Goal: Transaction & Acquisition: Book appointment/travel/reservation

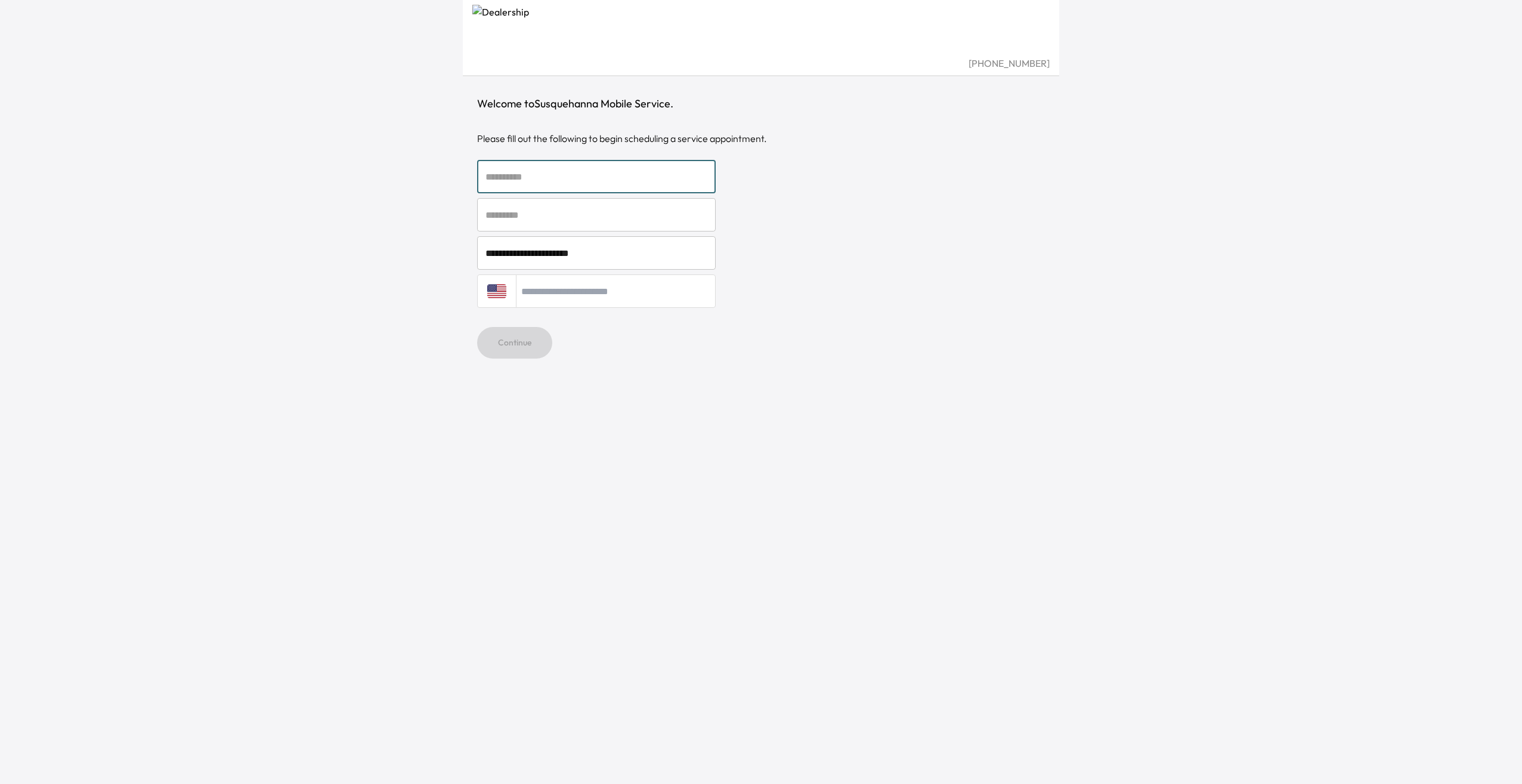
click at [545, 184] on input "text" at bounding box center [597, 176] width 239 height 33
type input "*******"
type input "******"
type input "**********"
click at [531, 342] on button "Continue" at bounding box center [515, 342] width 75 height 32
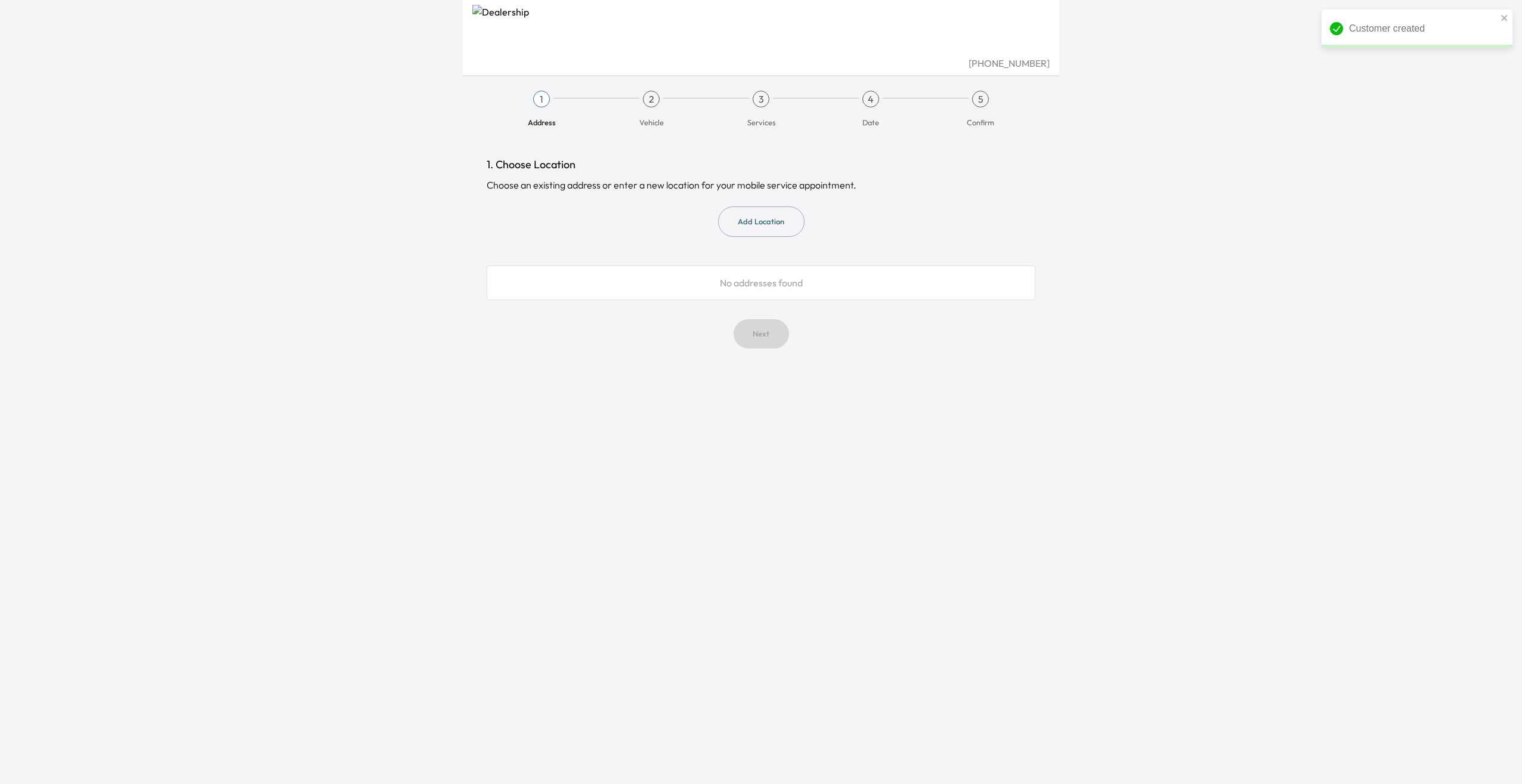
click at [543, 99] on div "1" at bounding box center [541, 99] width 17 height 17
click at [754, 218] on button "Add Location" at bounding box center [761, 221] width 87 height 30
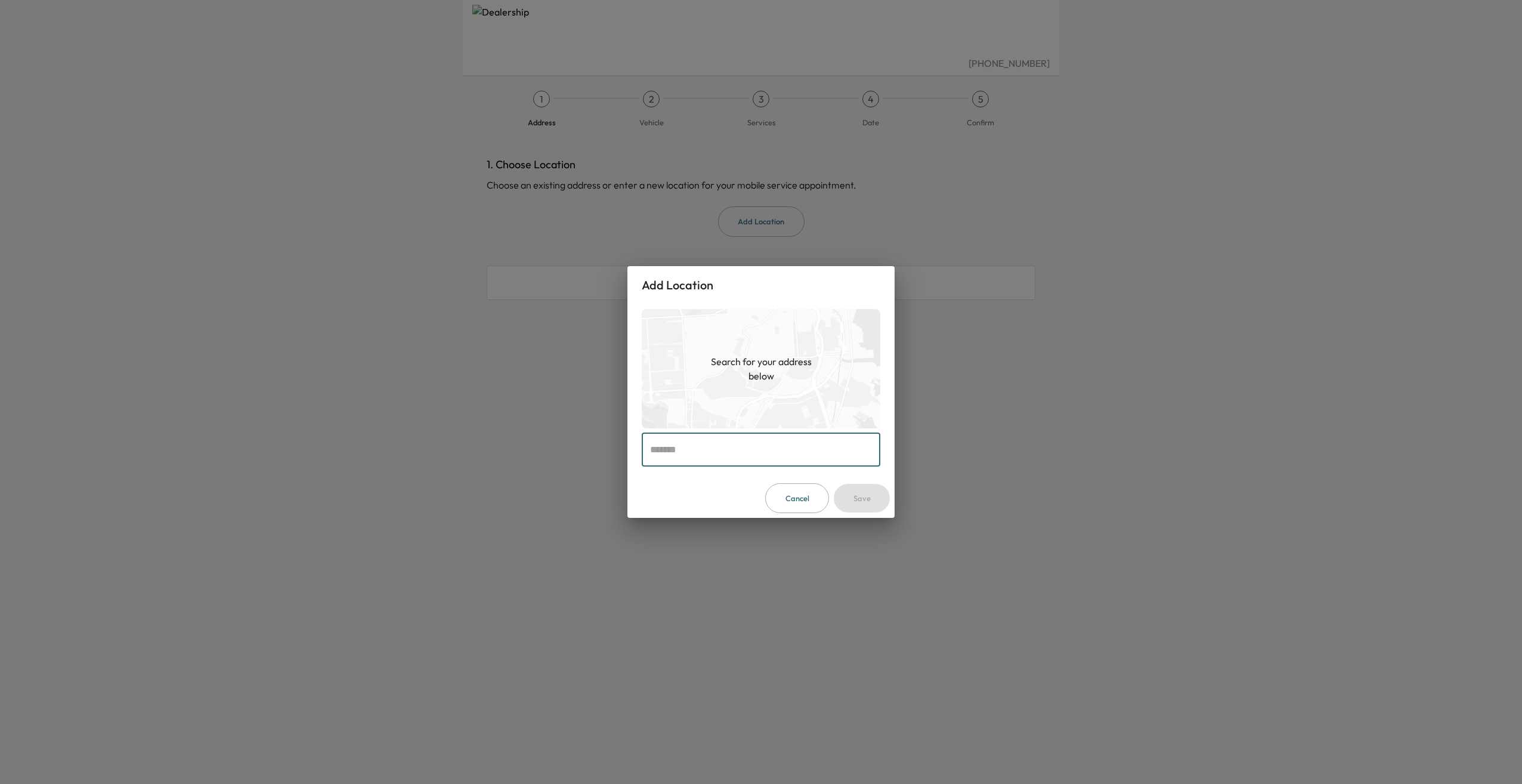
click at [708, 455] on input "text" at bounding box center [761, 449] width 239 height 33
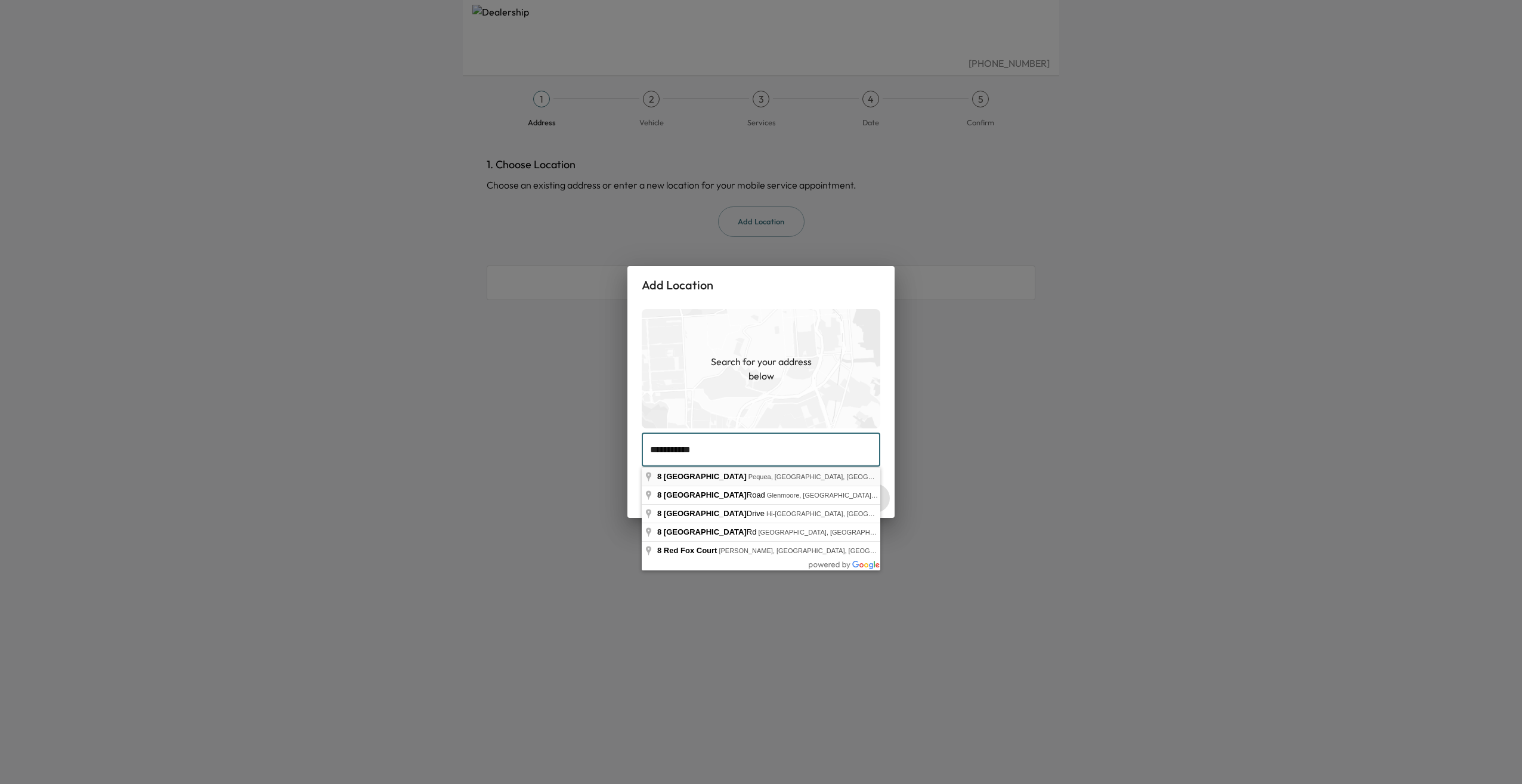
type input "**********"
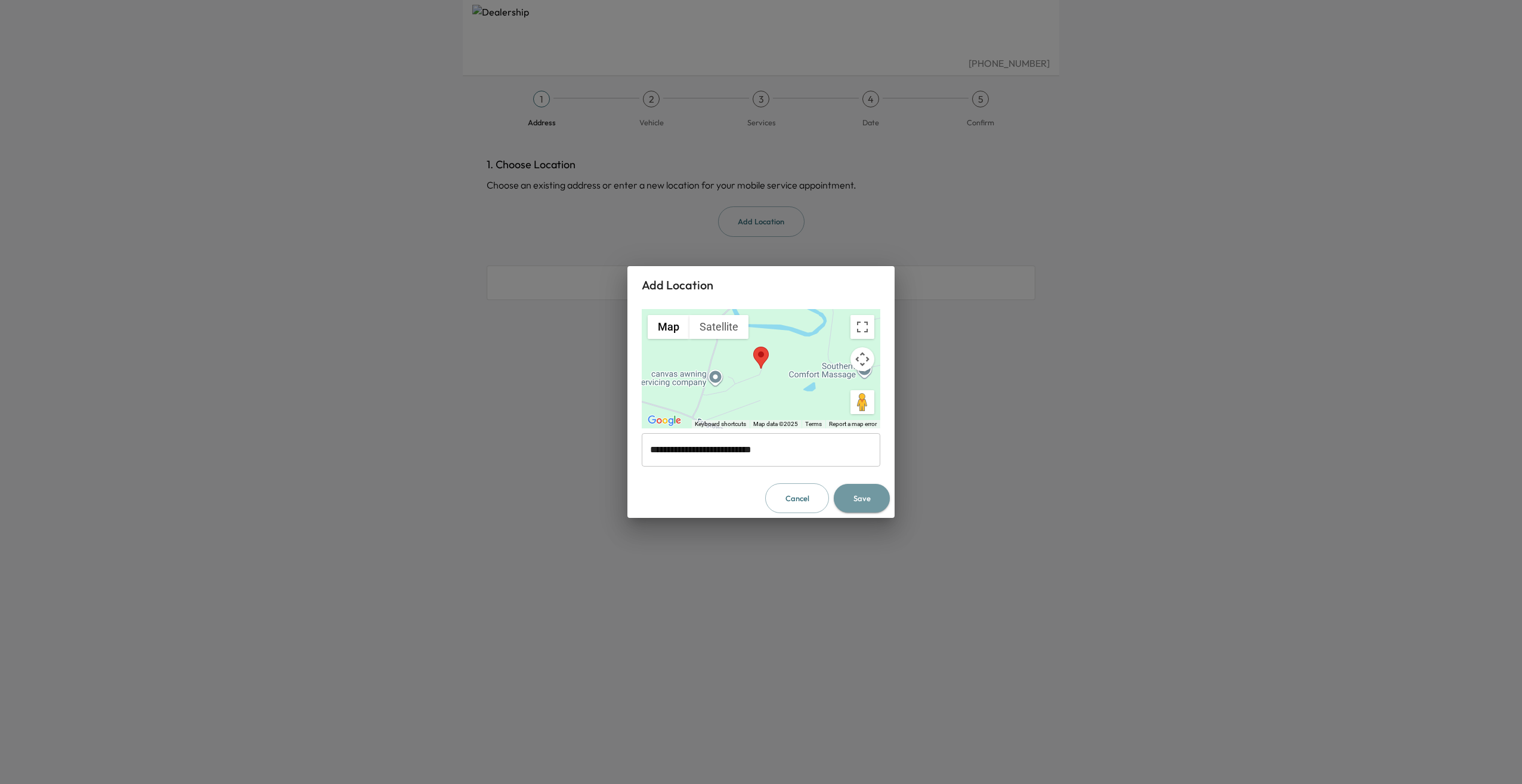
click at [867, 494] on button "Save" at bounding box center [861, 498] width 56 height 29
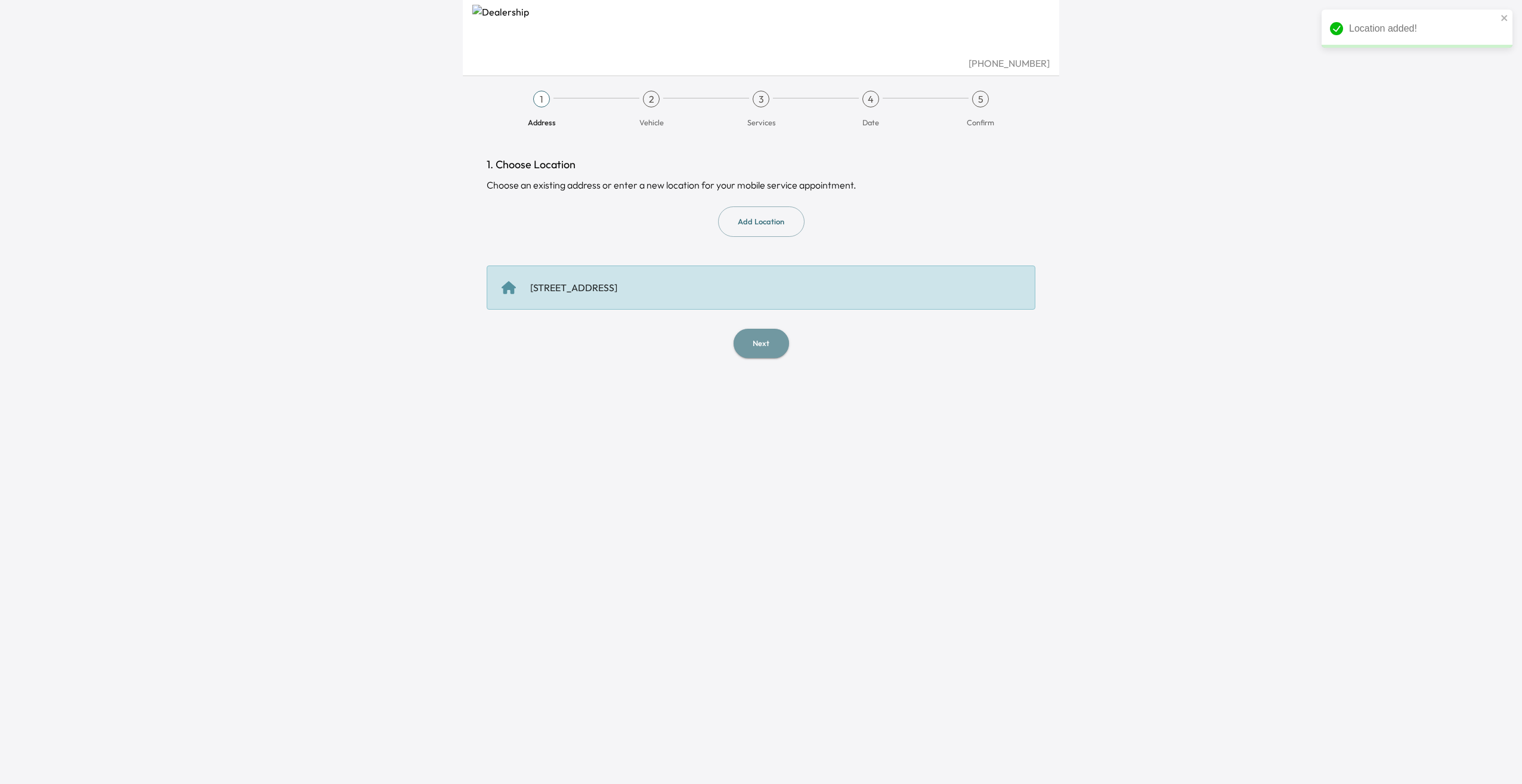
click at [765, 346] on button "Next" at bounding box center [761, 343] width 55 height 29
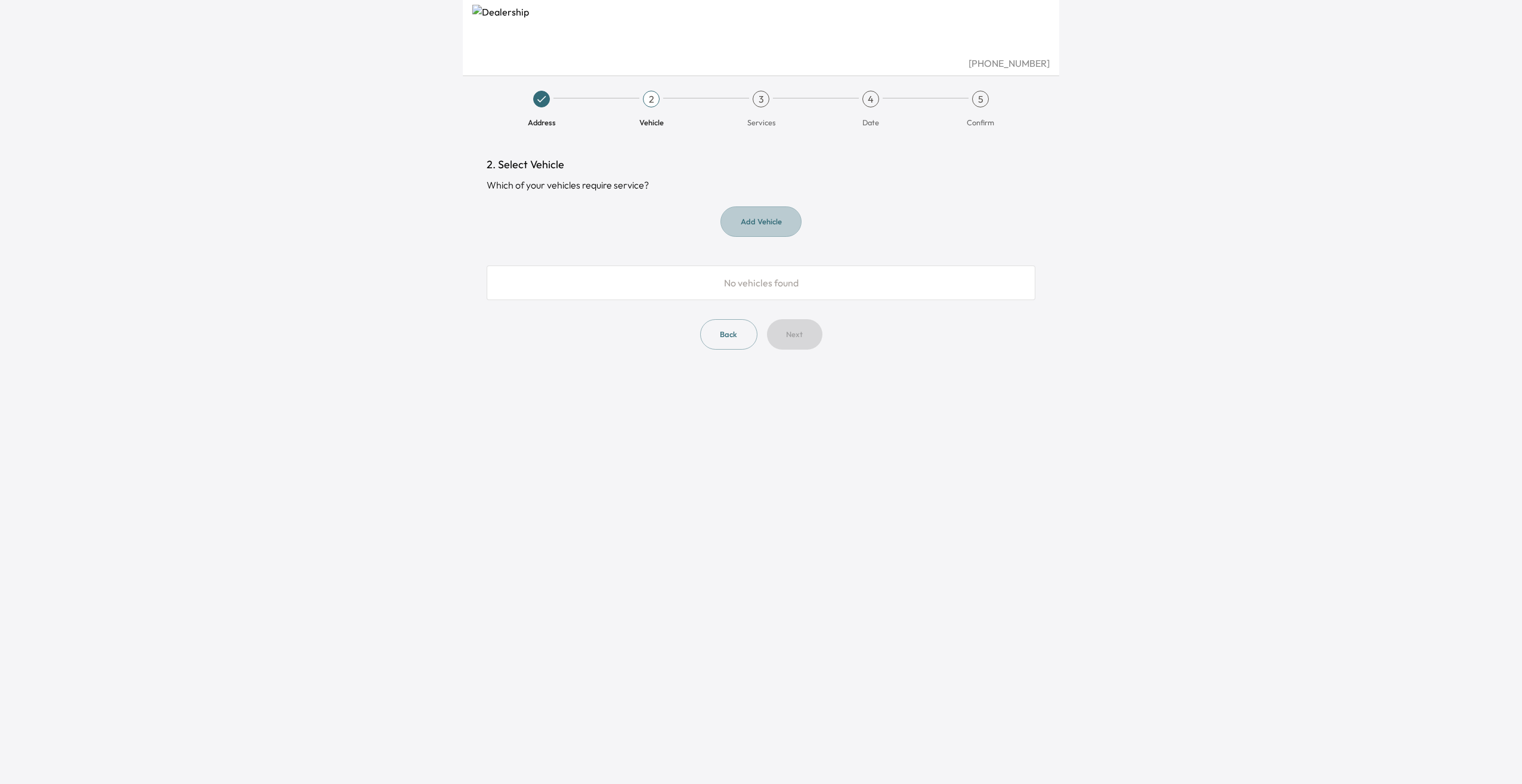
click at [747, 221] on button "Add Vehicle" at bounding box center [761, 221] width 81 height 30
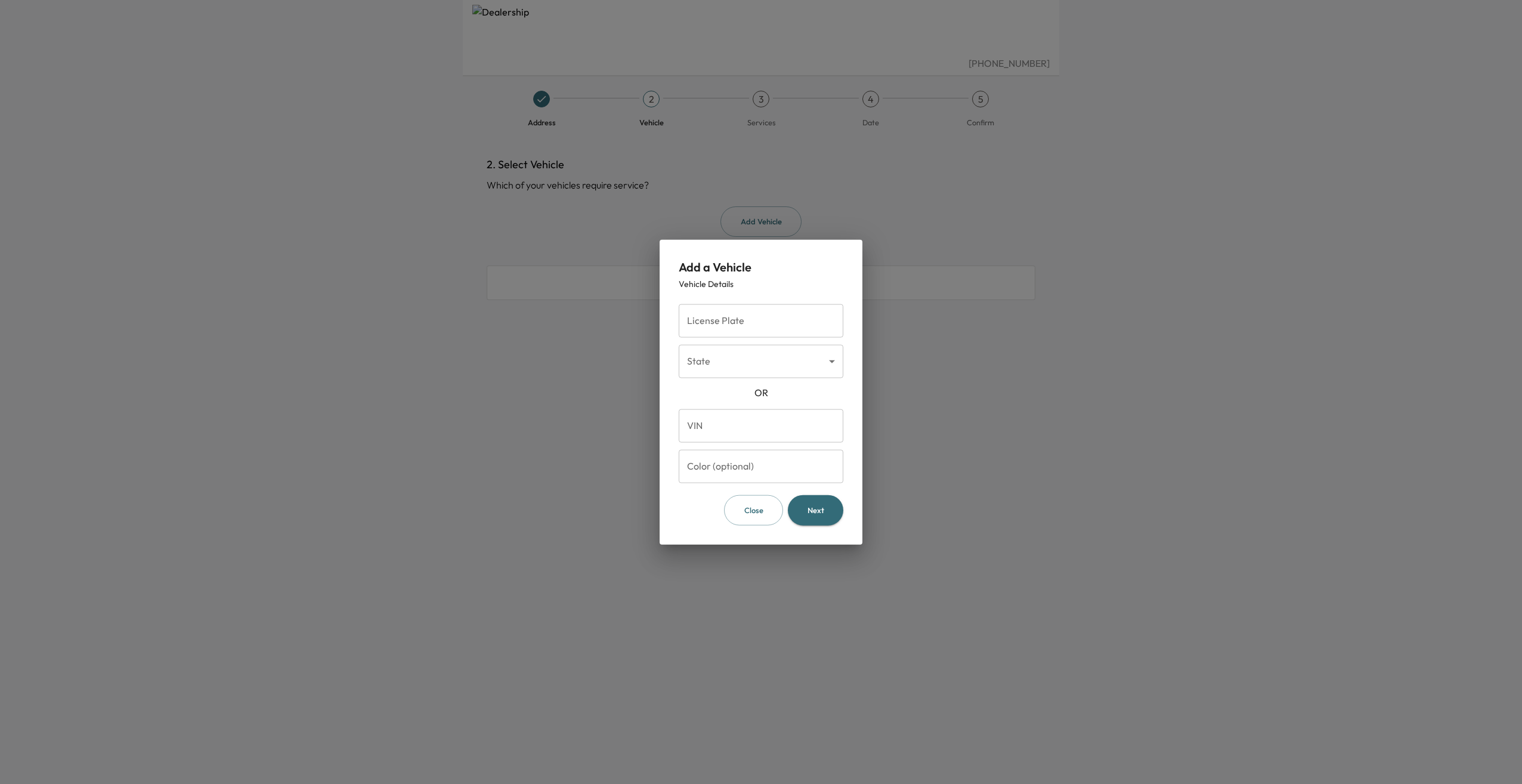
click at [748, 365] on body "[PHONE_NUMBER] Address 2 Vehicle 3 Services 4 Date 5 Confirm 2. Select Vehicle …" at bounding box center [761, 392] width 1522 height 784
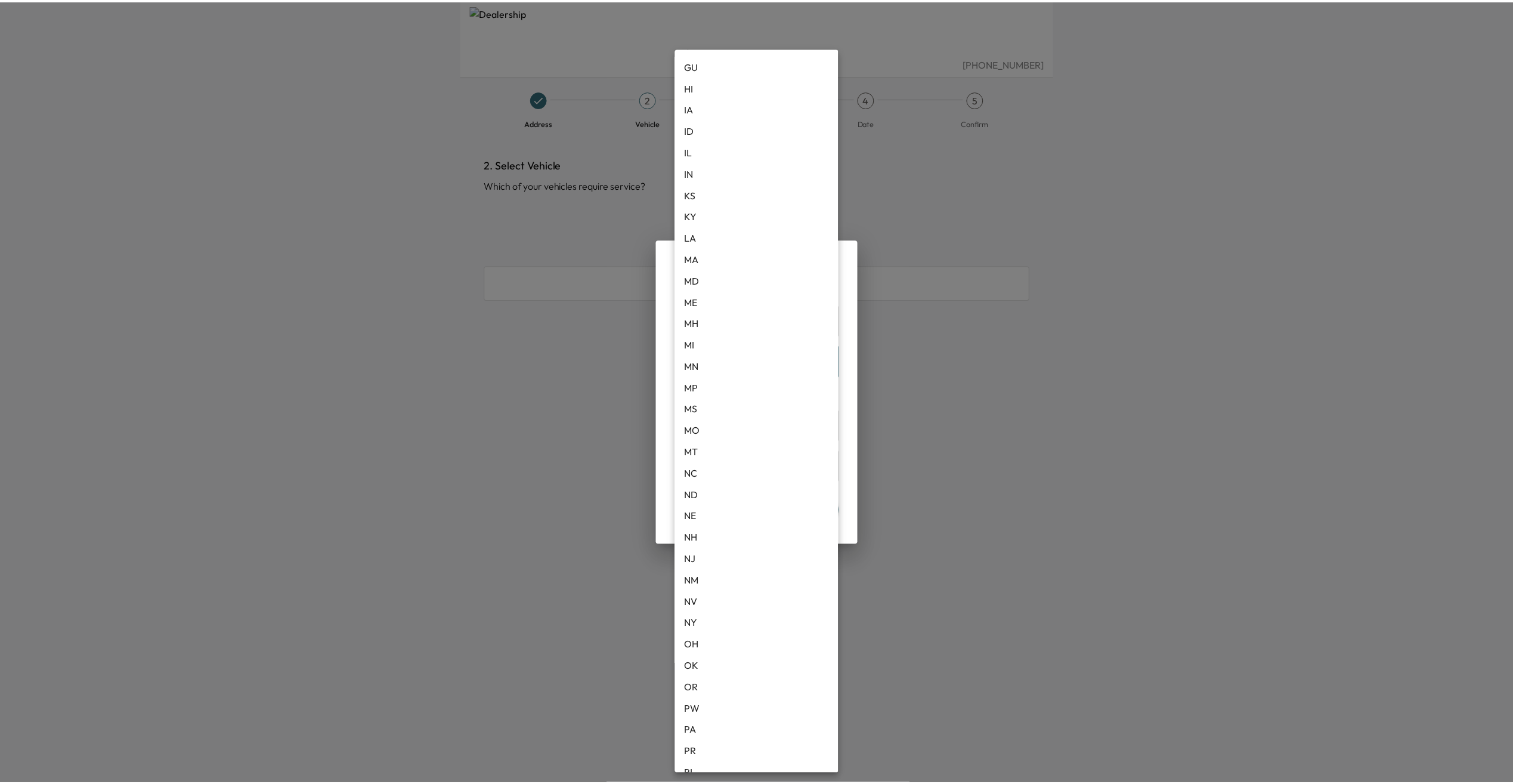
scroll to position [358, 0]
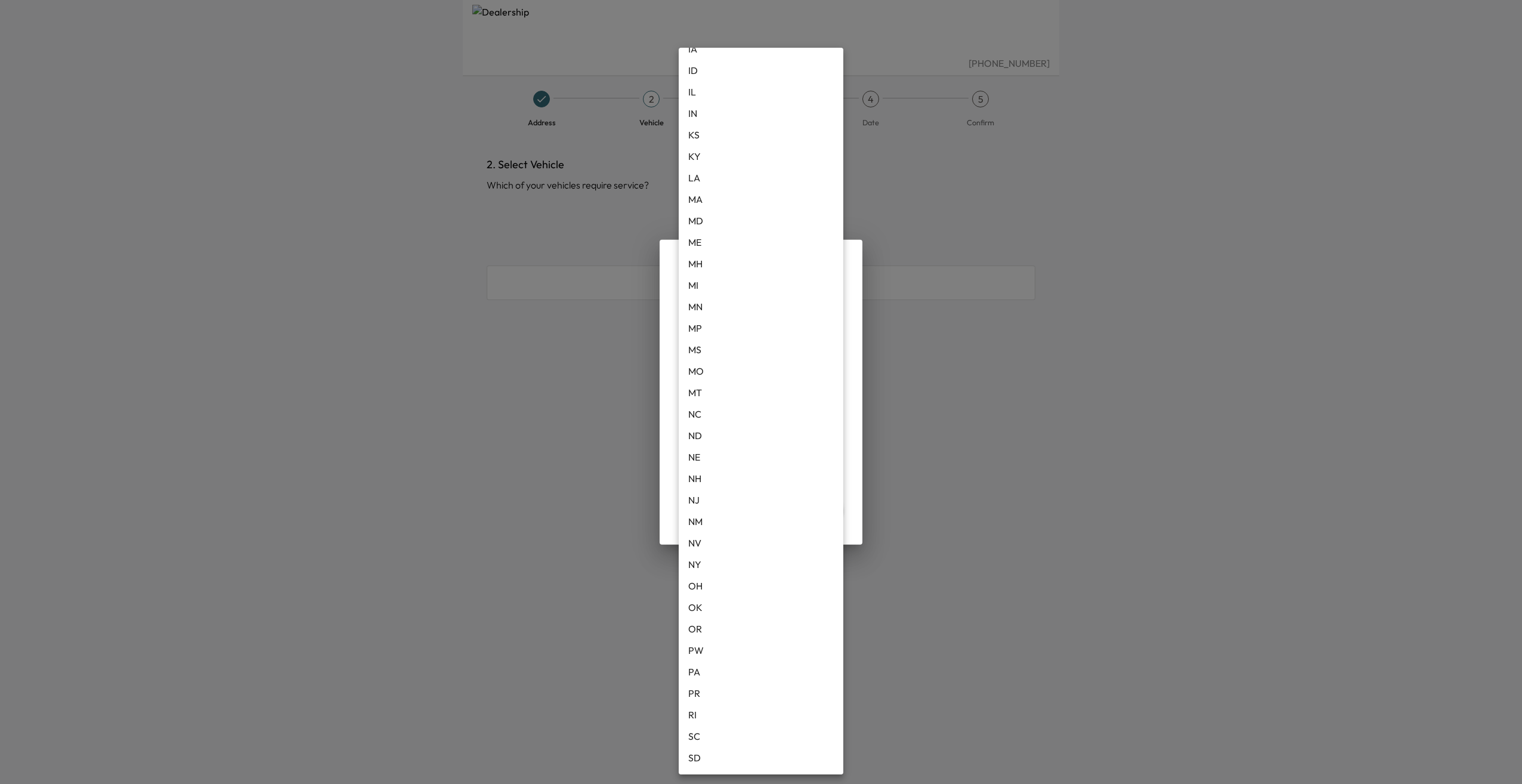
click at [710, 676] on li "PA" at bounding box center [761, 671] width 165 height 21
type input "**"
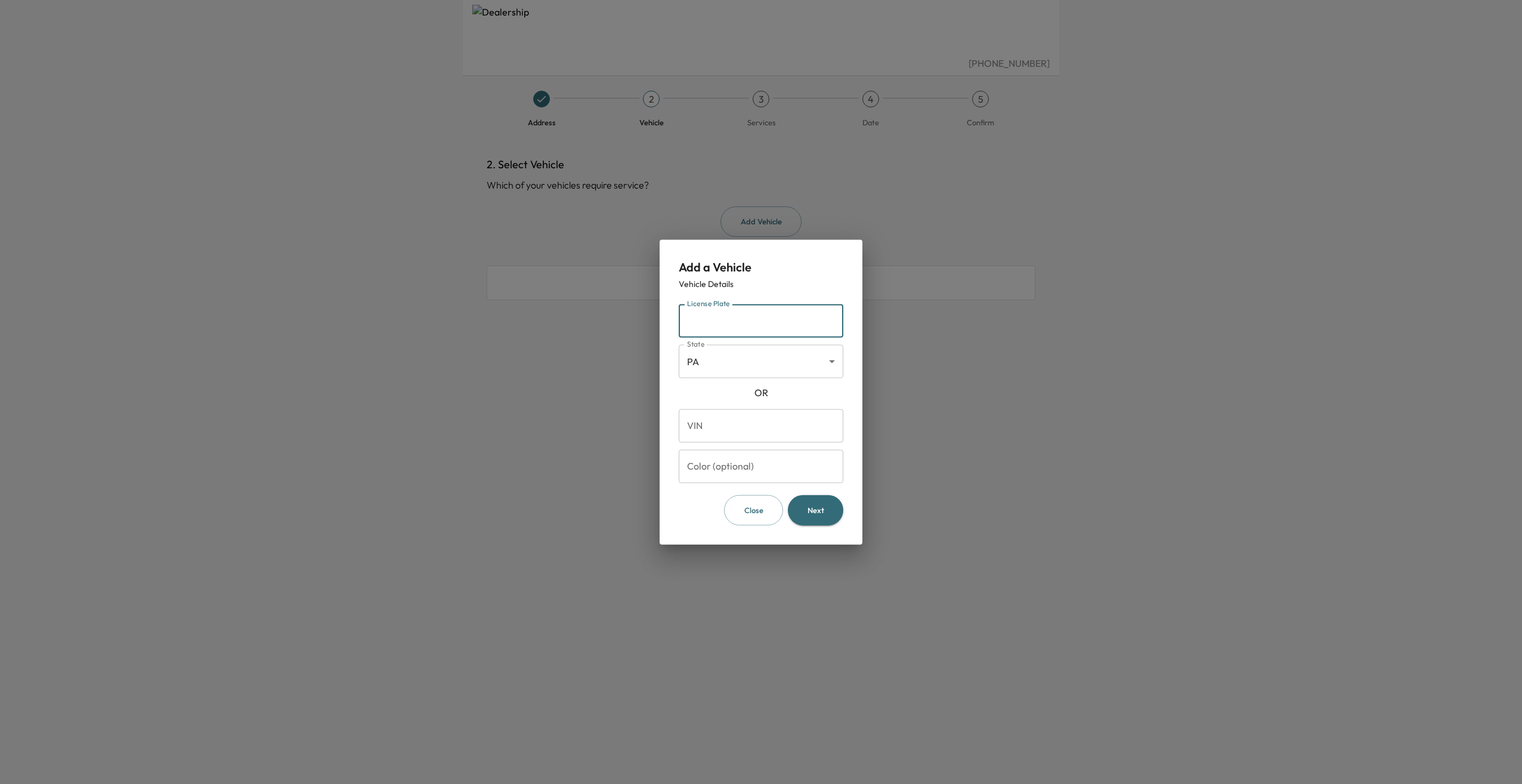
click at [742, 321] on input "License Plate" at bounding box center [761, 321] width 165 height 33
type input "*******"
click at [817, 510] on button "Next" at bounding box center [816, 510] width 55 height 30
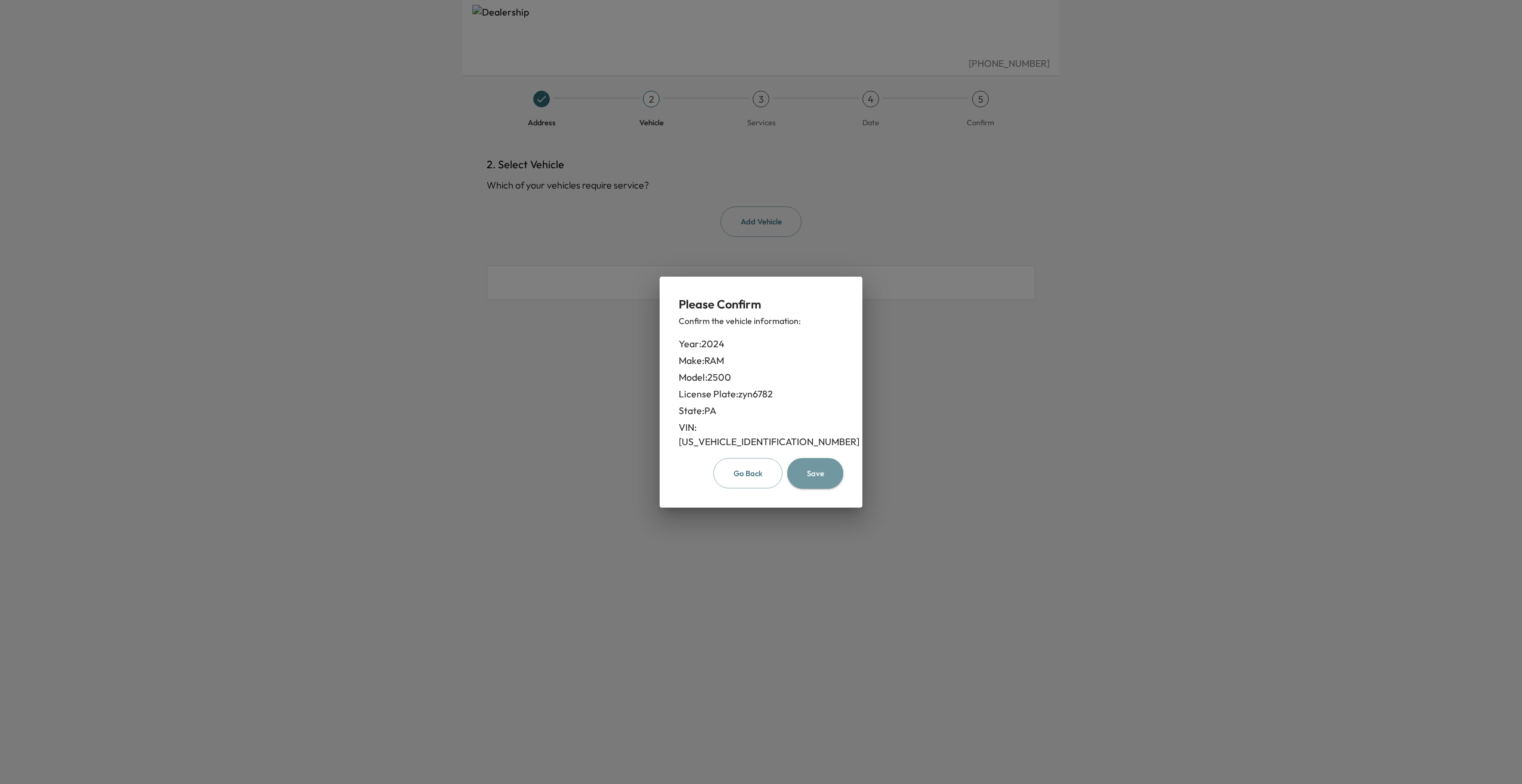
click at [825, 470] on button "Save" at bounding box center [815, 472] width 56 height 30
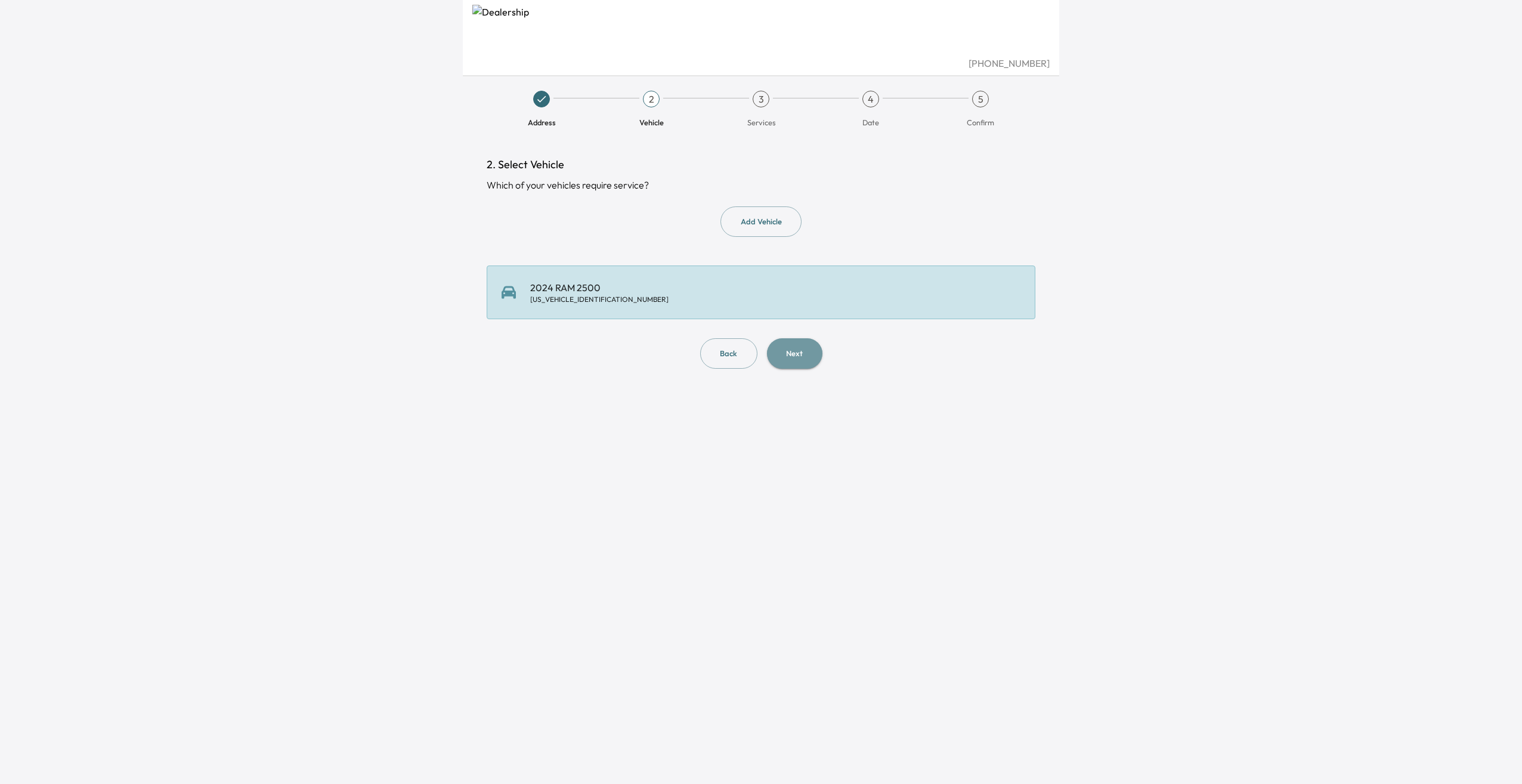
click at [794, 352] on button "Next" at bounding box center [795, 353] width 55 height 30
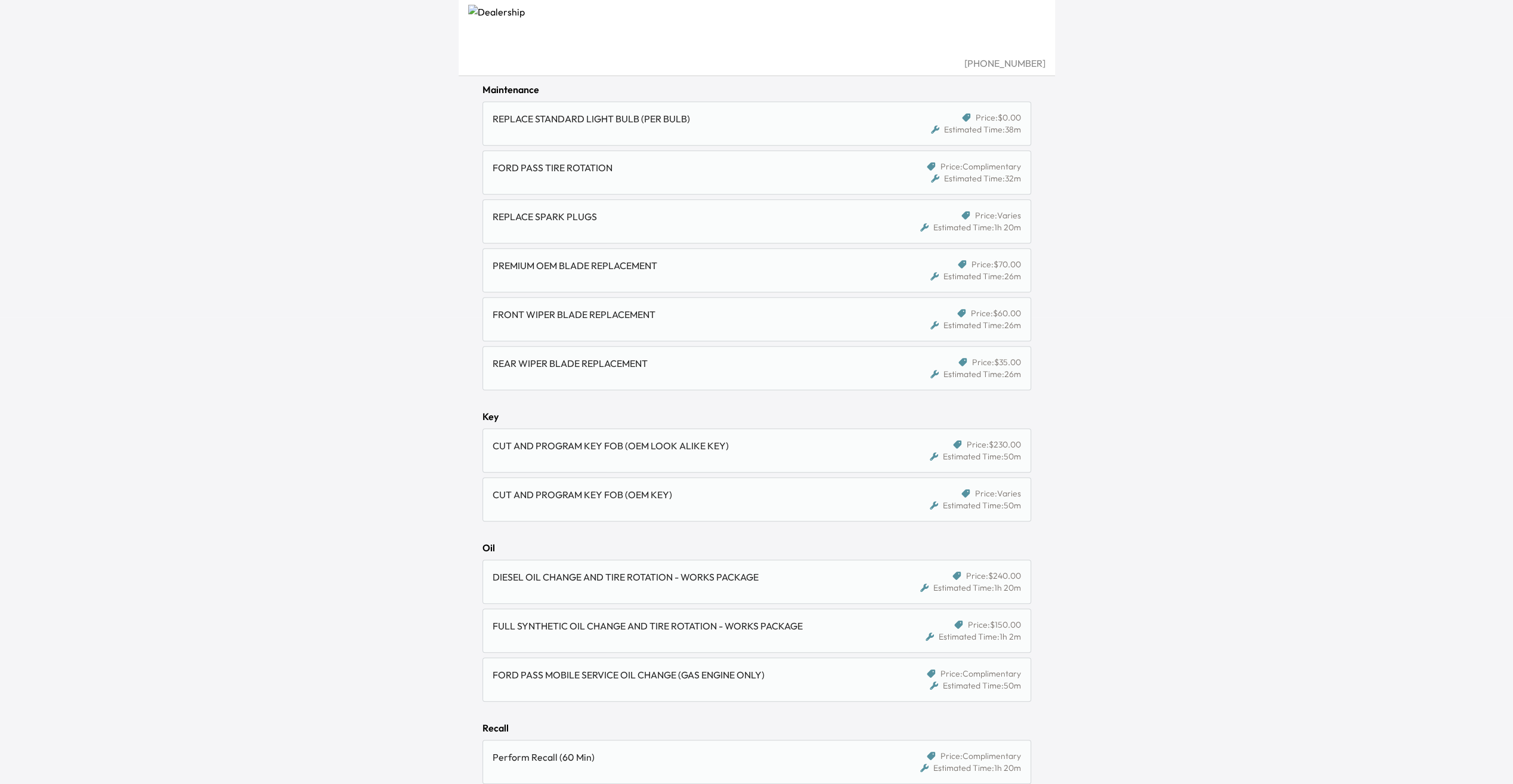
scroll to position [528, 0]
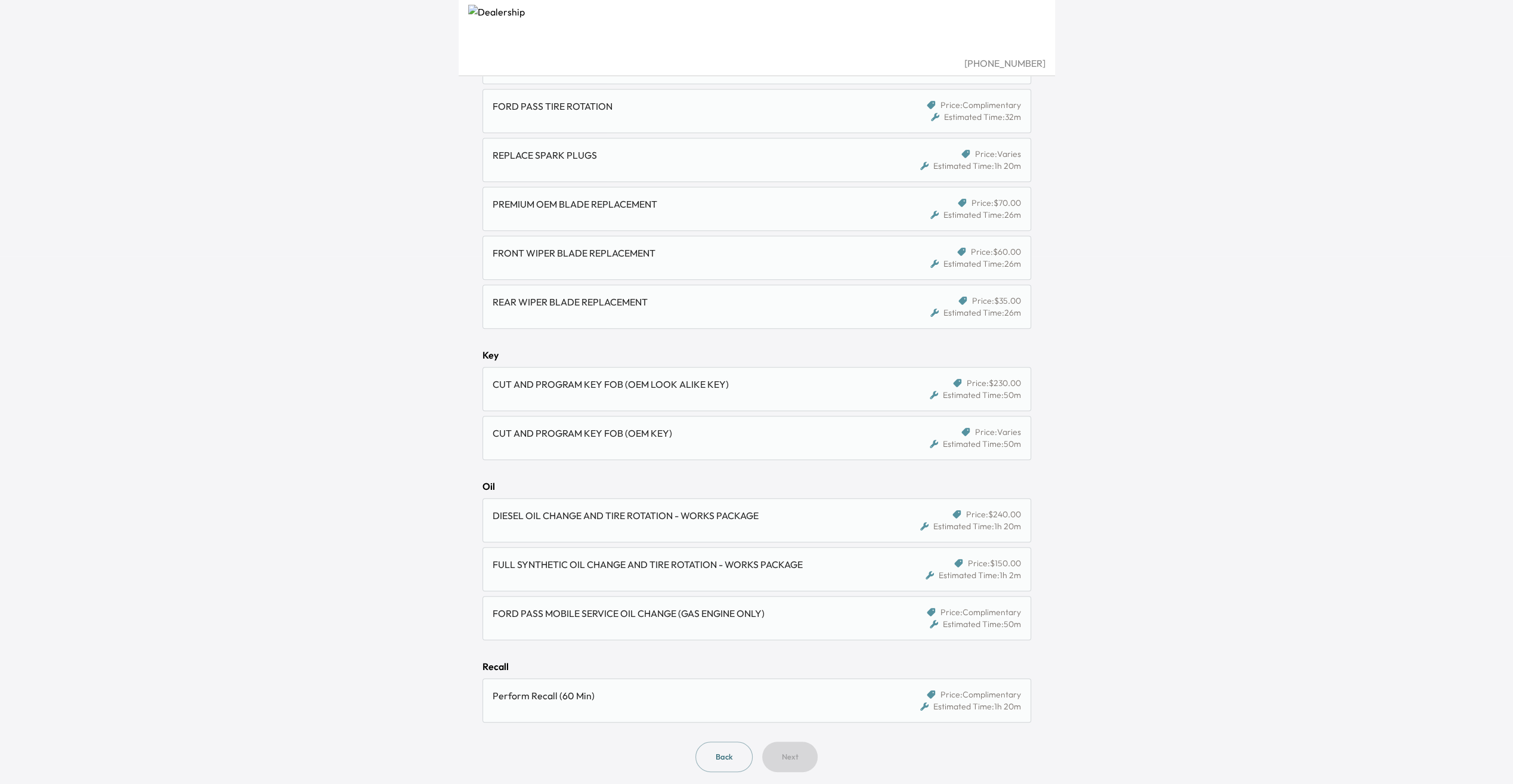
click at [838, 561] on div "FULL SYNTHETIC OIL CHANGE AND TIRE ROTATION - WORKS PACKAGE" at bounding box center [686, 564] width 387 height 15
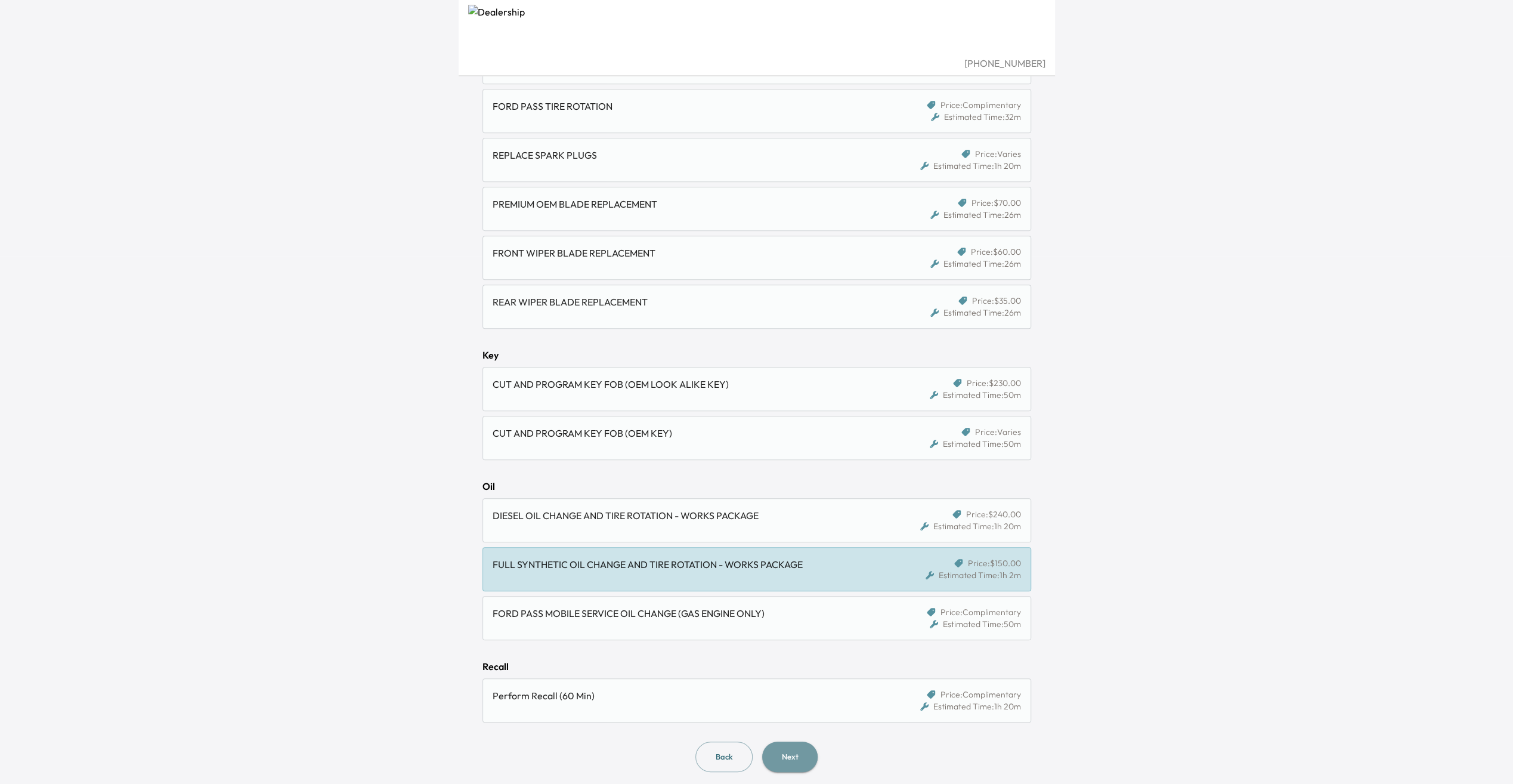
click at [788, 749] on button "Next" at bounding box center [790, 756] width 55 height 30
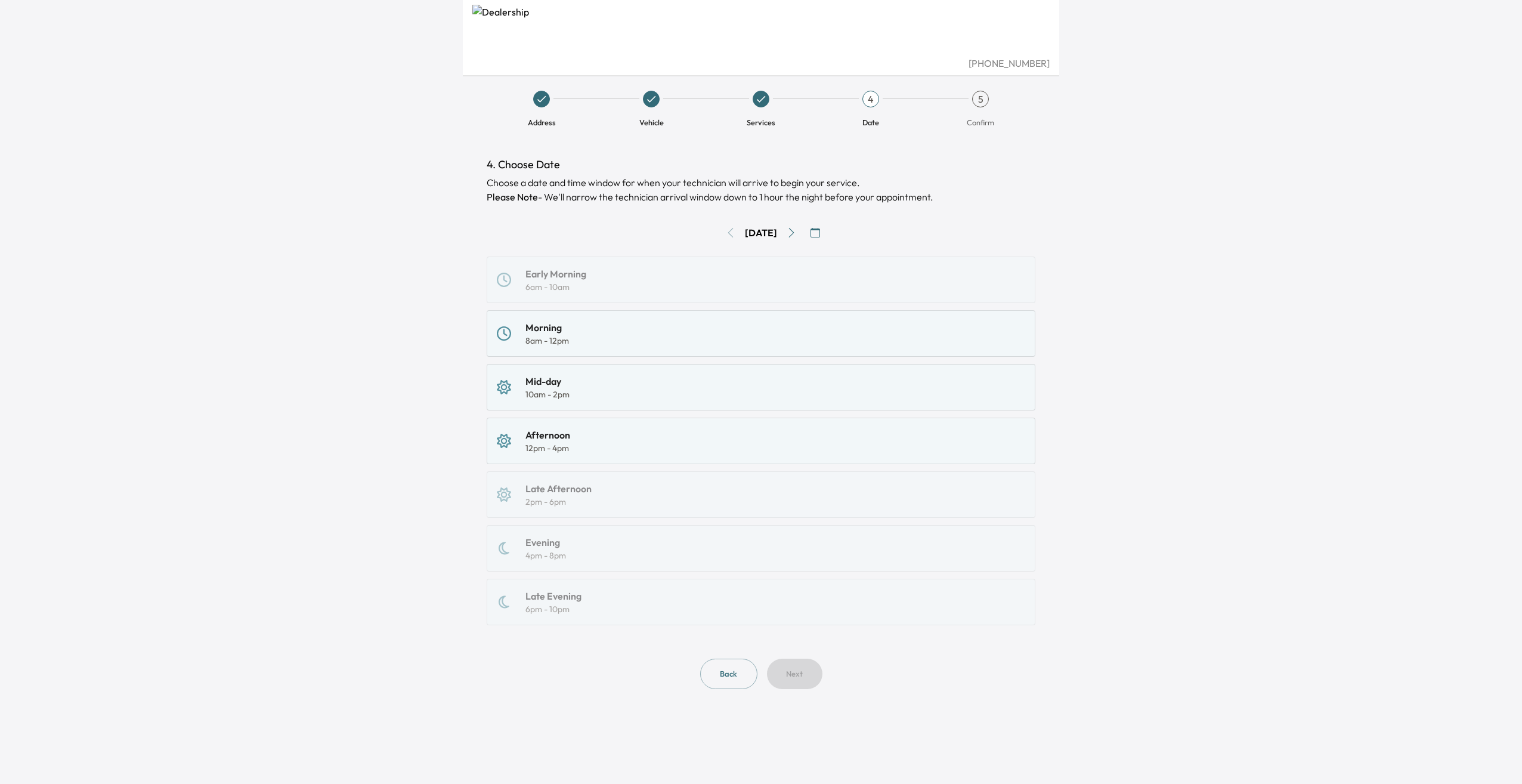
click at [701, 334] on div "Morning 8am - 12pm" at bounding box center [761, 334] width 528 height 26
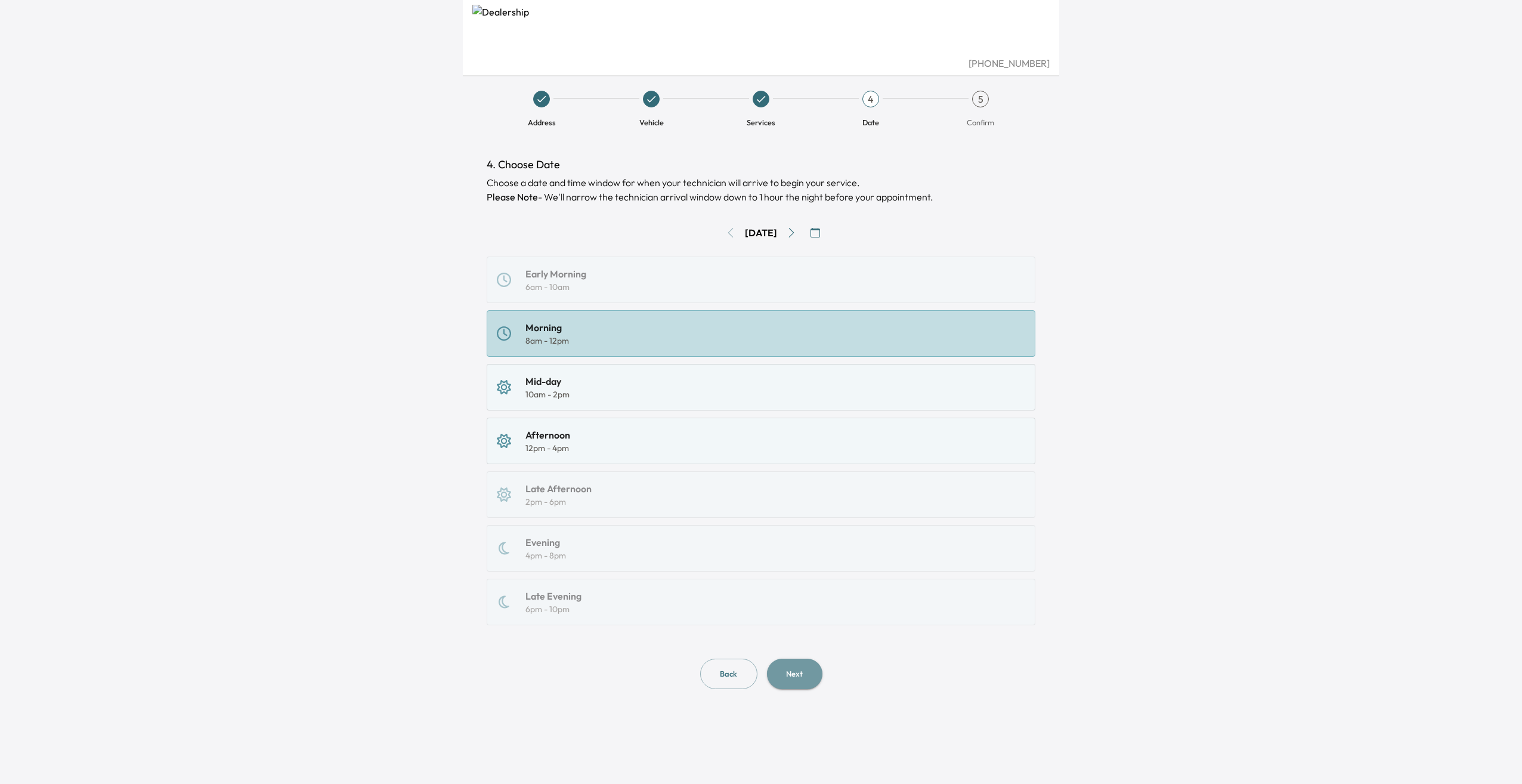
click at [806, 676] on button "Next" at bounding box center [795, 673] width 55 height 30
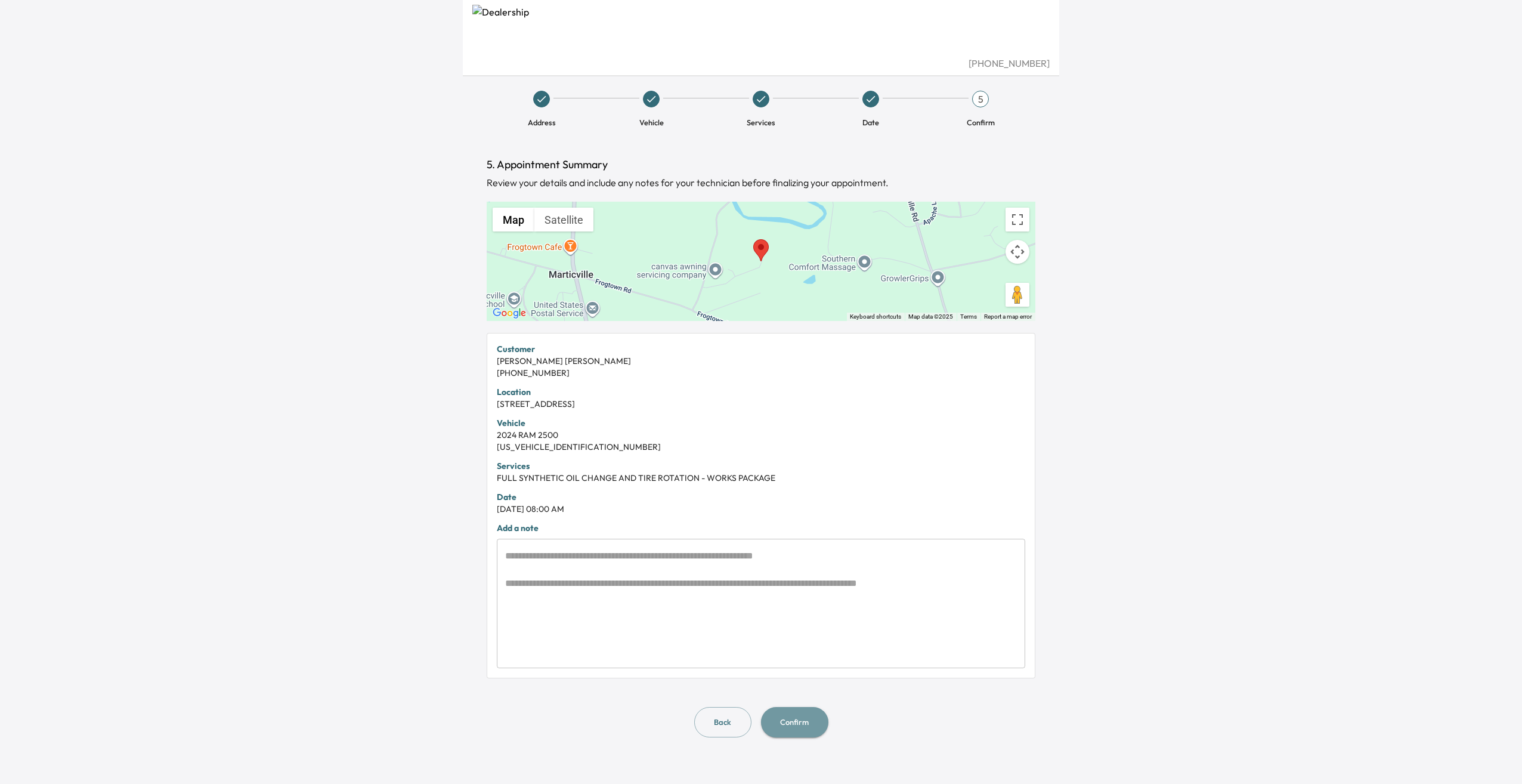
click at [788, 719] on button "Confirm" at bounding box center [795, 722] width 67 height 30
click at [793, 721] on button "Confirm" at bounding box center [795, 722] width 67 height 30
click at [795, 722] on button "Confirm" at bounding box center [795, 722] width 67 height 30
click at [980, 97] on div "5" at bounding box center [981, 99] width 17 height 17
click at [792, 719] on button "Confirm" at bounding box center [795, 722] width 67 height 30
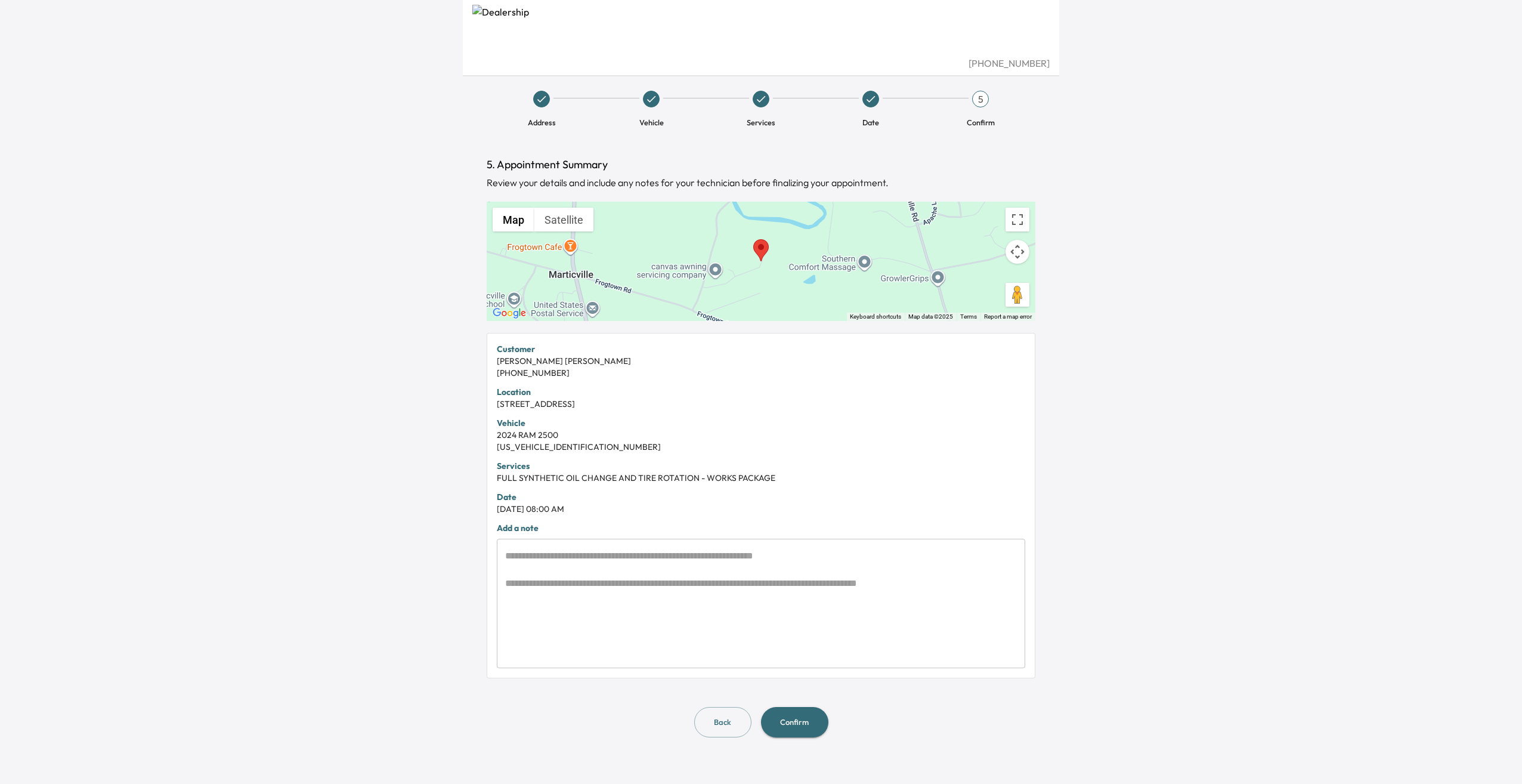
click at [540, 563] on textarea at bounding box center [761, 603] width 511 height 110
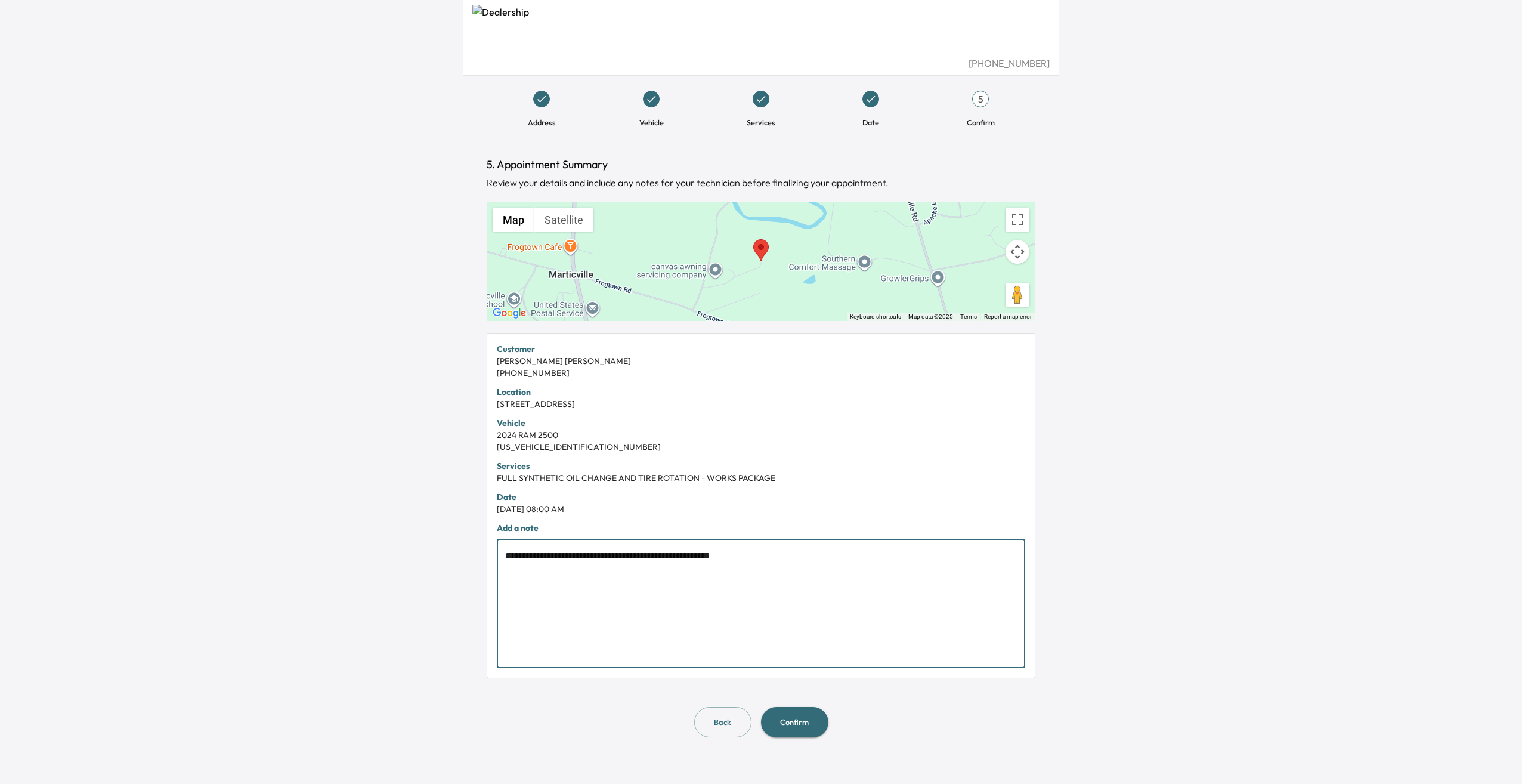
type textarea "**********"
click at [813, 722] on button "Confirm" at bounding box center [795, 722] width 67 height 30
click at [765, 251] on img at bounding box center [761, 250] width 15 height 22
click at [983, 99] on div "5" at bounding box center [981, 99] width 17 height 17
click at [727, 726] on button "Back" at bounding box center [722, 722] width 58 height 30
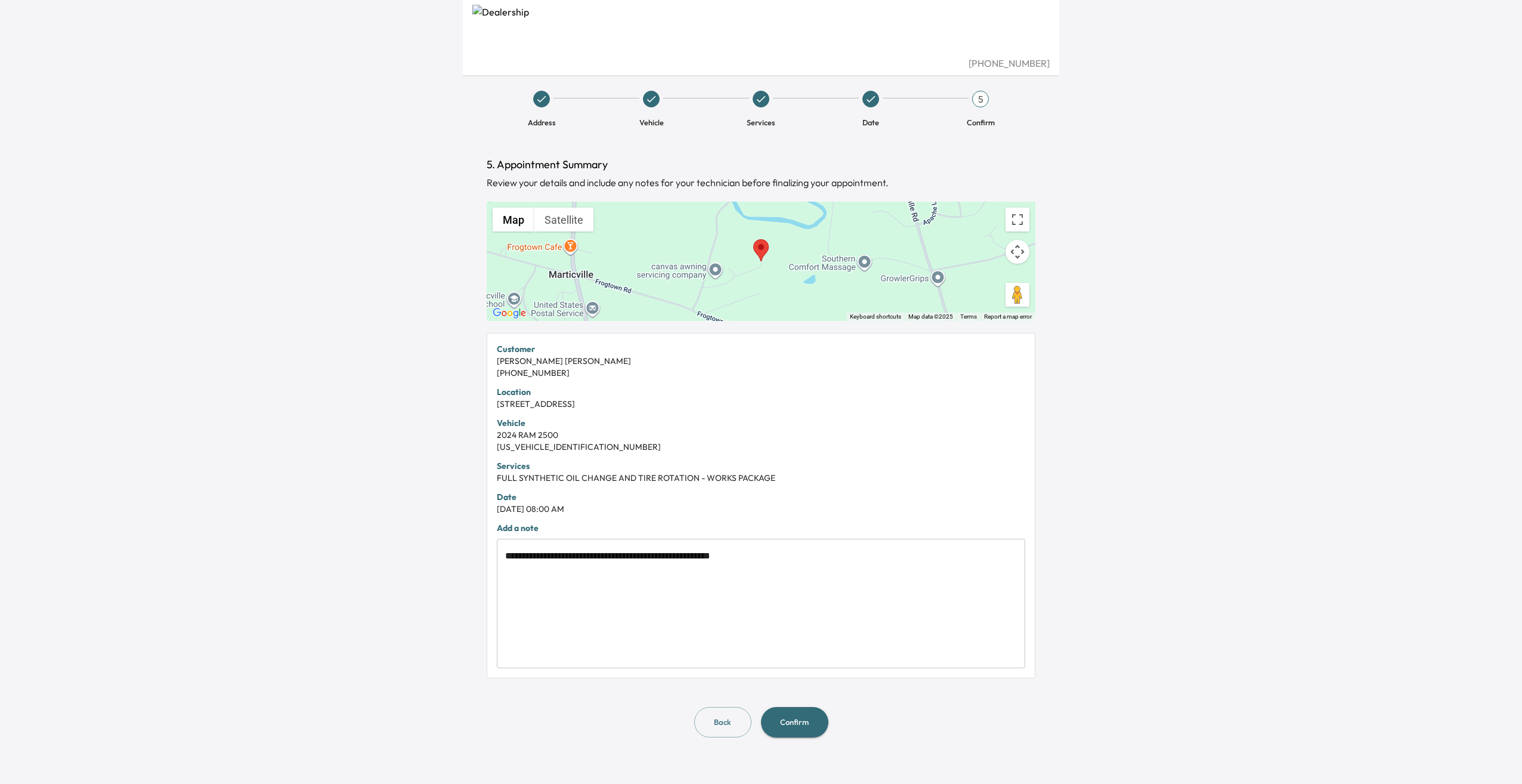
click at [786, 724] on button "Confirm" at bounding box center [795, 722] width 67 height 30
click at [804, 718] on button "Confirm" at bounding box center [795, 722] width 67 height 30
click at [795, 722] on button "Confirm" at bounding box center [795, 722] width 67 height 30
click at [1015, 252] on button "Map camera controls" at bounding box center [1017, 251] width 24 height 24
click at [1020, 216] on button "Toggle fullscreen view" at bounding box center [1017, 219] width 24 height 24
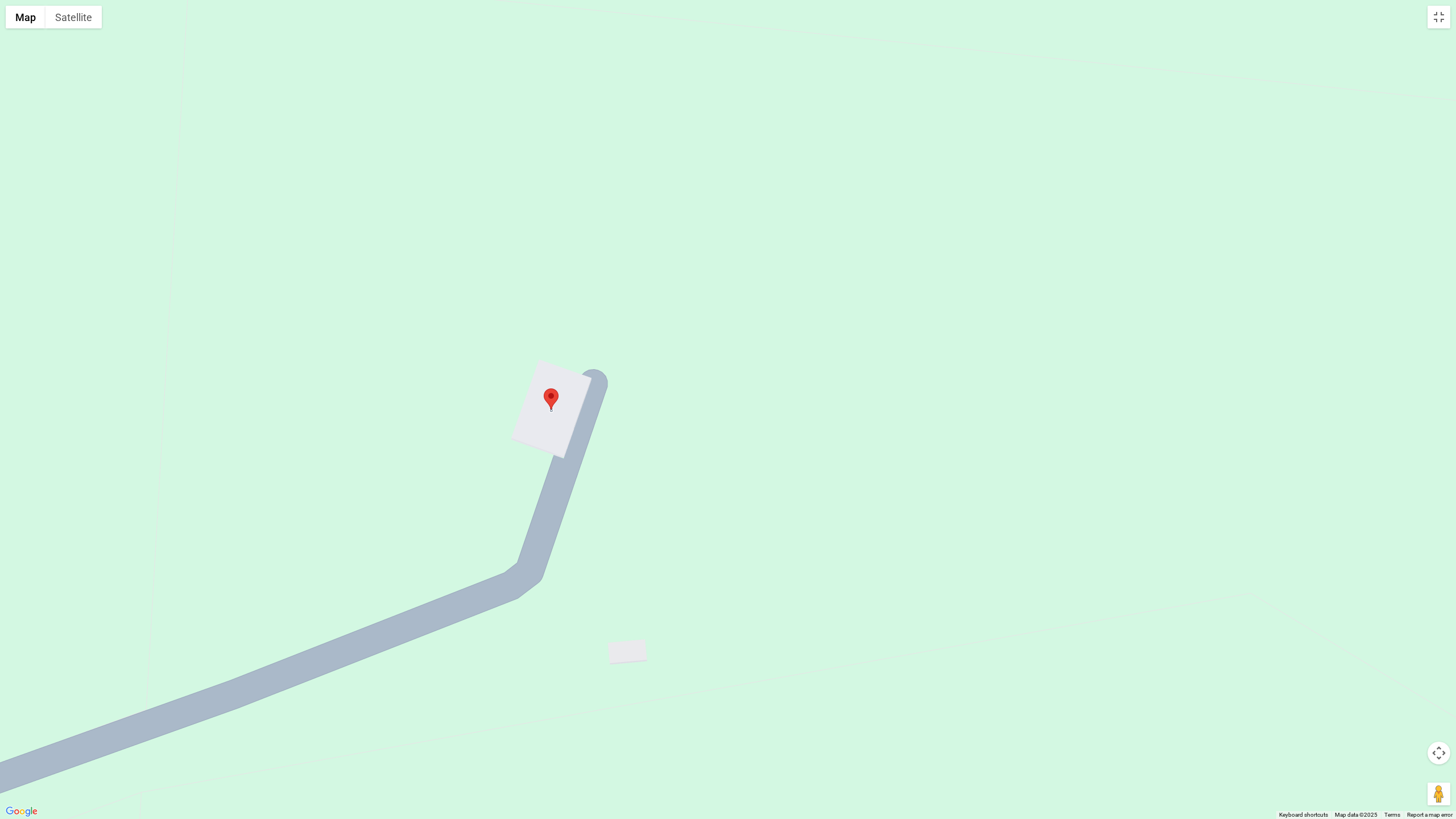
drag, startPoint x: 610, startPoint y: 561, endPoint x: 606, endPoint y: 553, distance: 8.9
click at [610, 561] on div at bounding box center [728, 410] width 1456 height 819
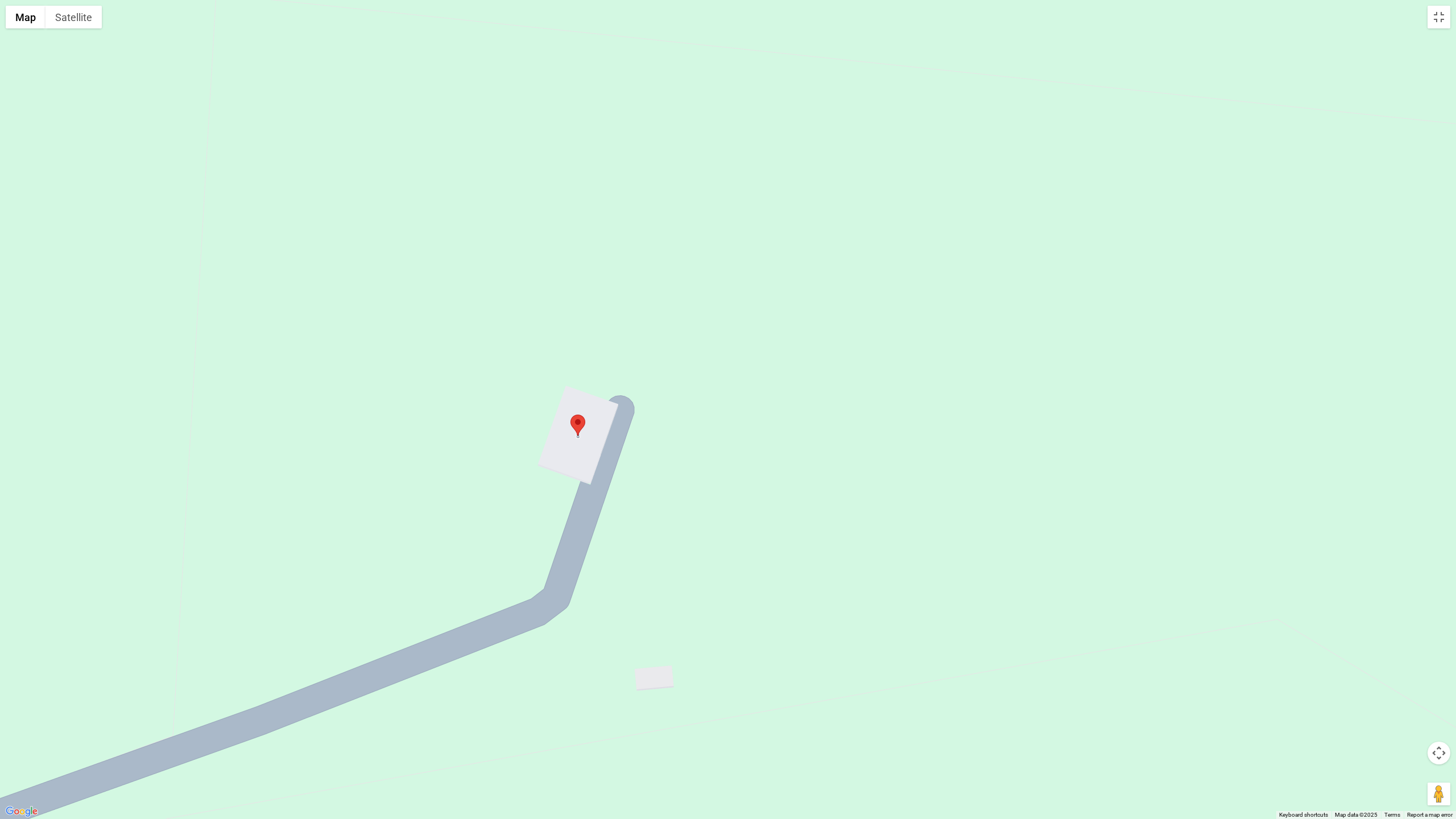
drag, startPoint x: 557, startPoint y: 402, endPoint x: 582, endPoint y: 424, distance: 33.3
click at [582, 426] on img at bounding box center [577, 425] width 15 height 21
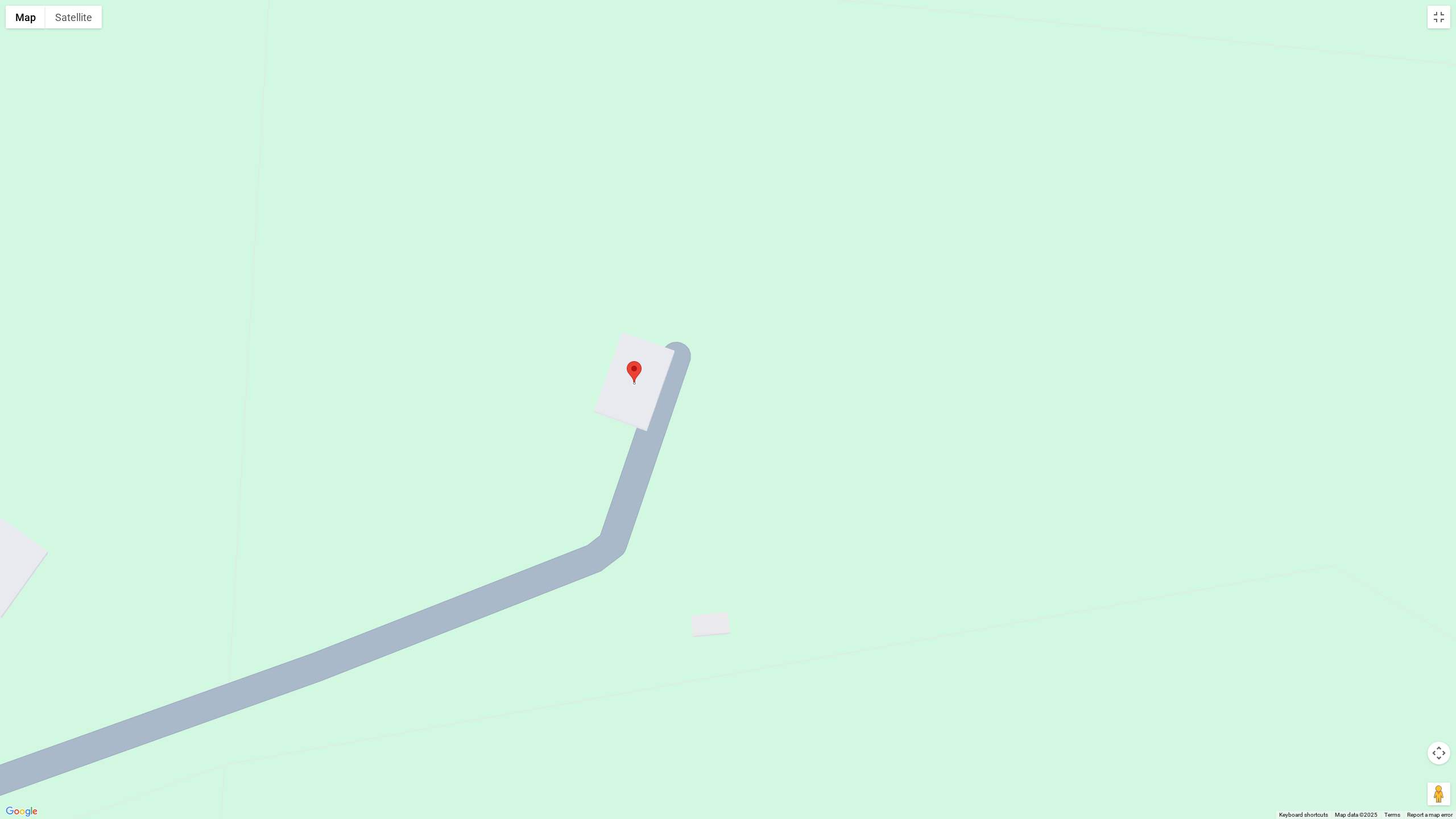
drag, startPoint x: 579, startPoint y: 416, endPoint x: 635, endPoint y: 360, distance: 79.2
click at [635, 362] on img at bounding box center [634, 372] width 15 height 21
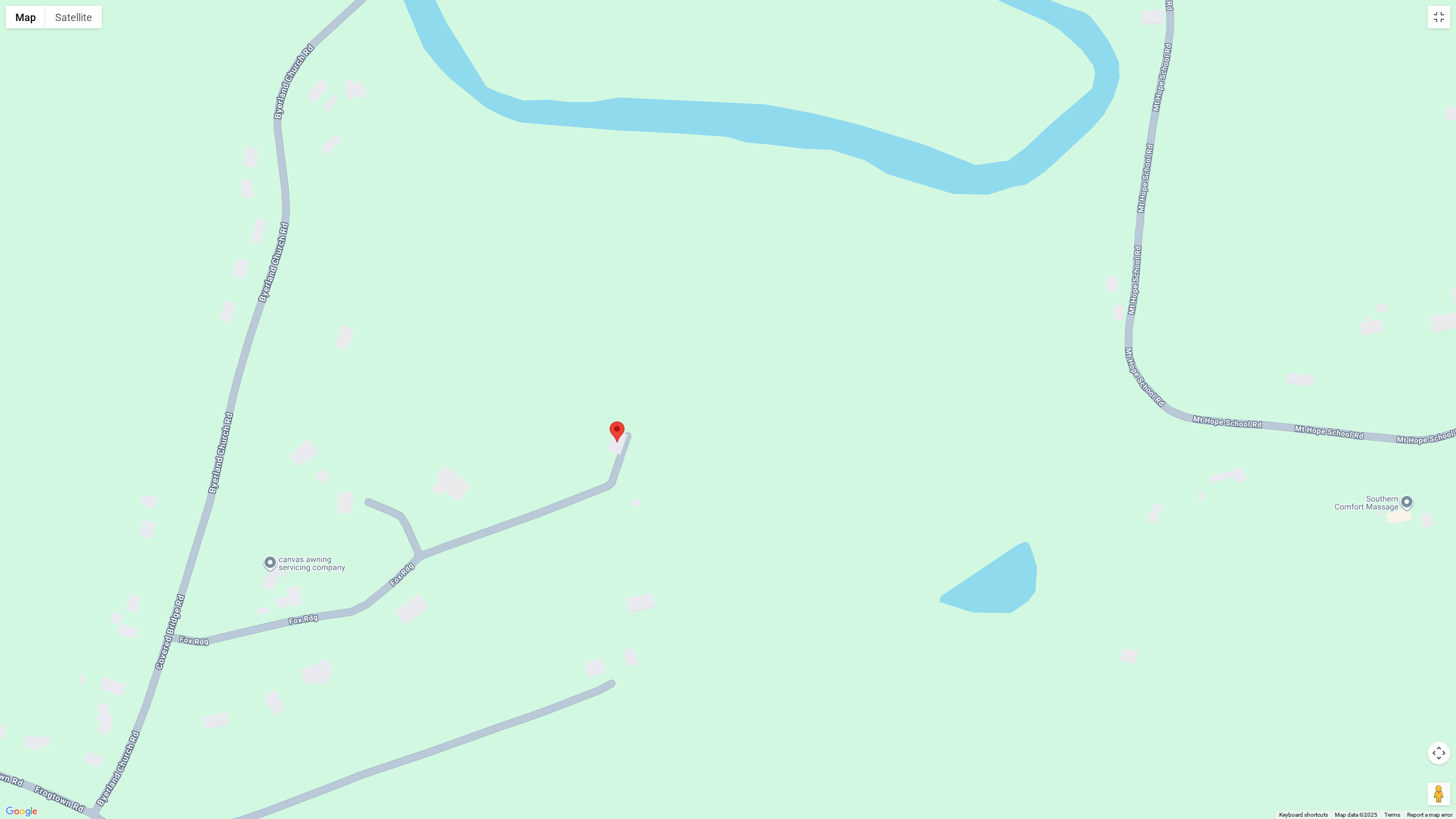
drag, startPoint x: 663, startPoint y: 423, endPoint x: 621, endPoint y: 431, distance: 42.8
click at [621, 431] on img at bounding box center [617, 432] width 15 height 21
